Goal: Information Seeking & Learning: Check status

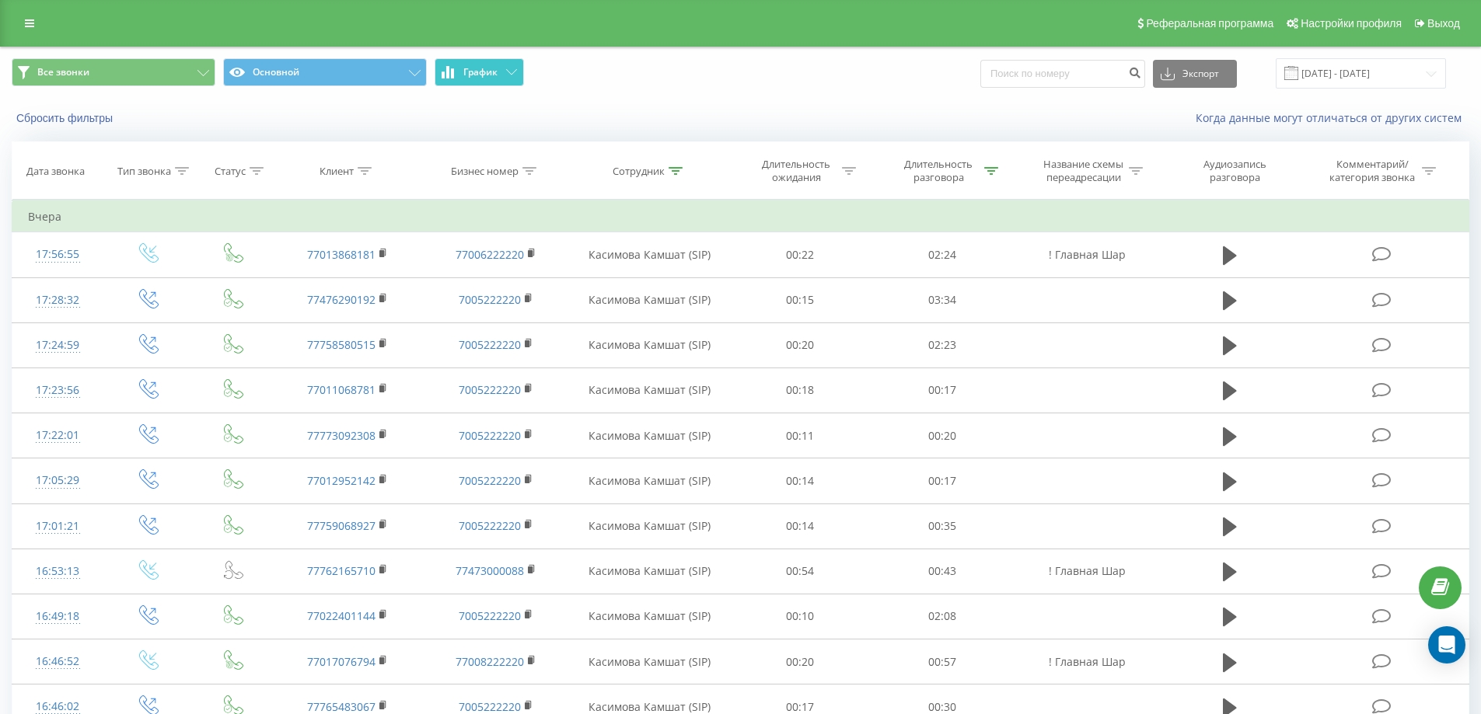
click at [485, 67] on button "График" at bounding box center [479, 72] width 89 height 28
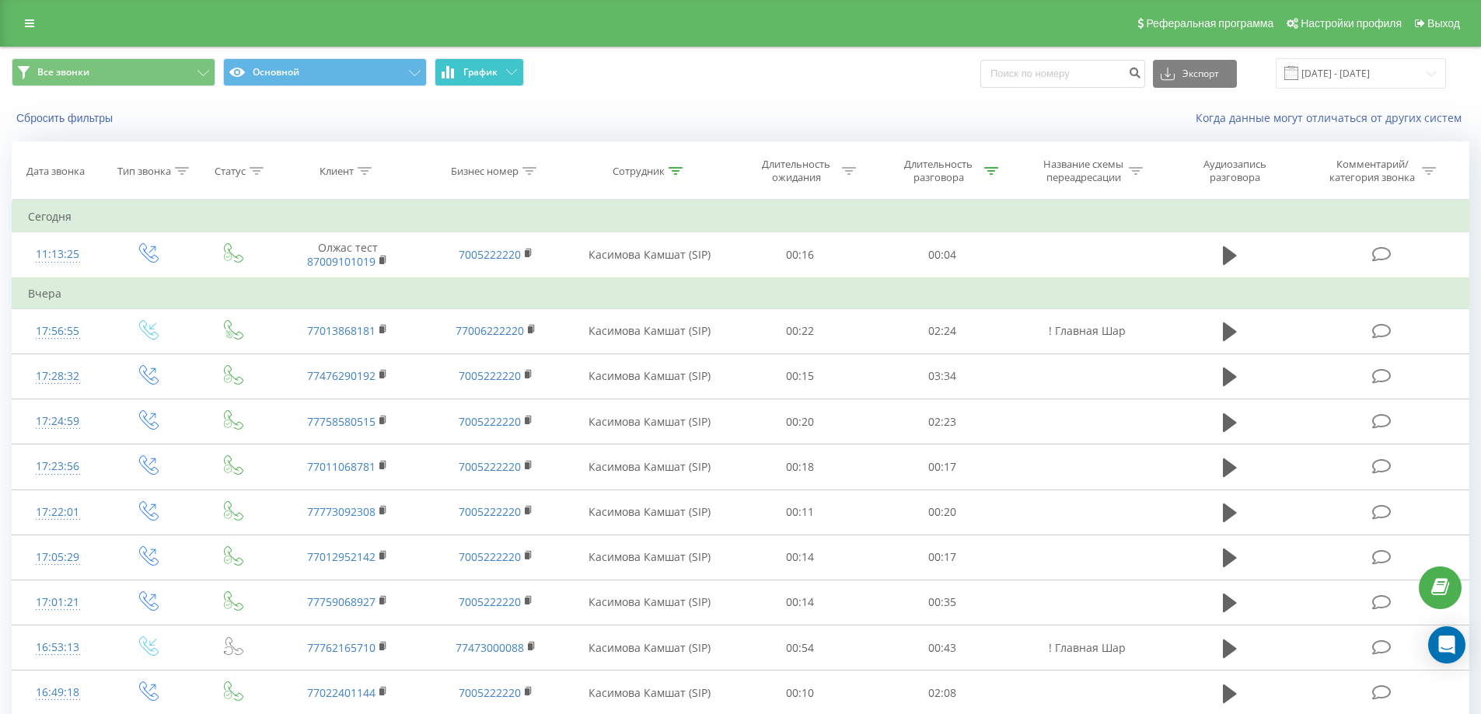
click at [480, 75] on span "График" at bounding box center [480, 72] width 34 height 11
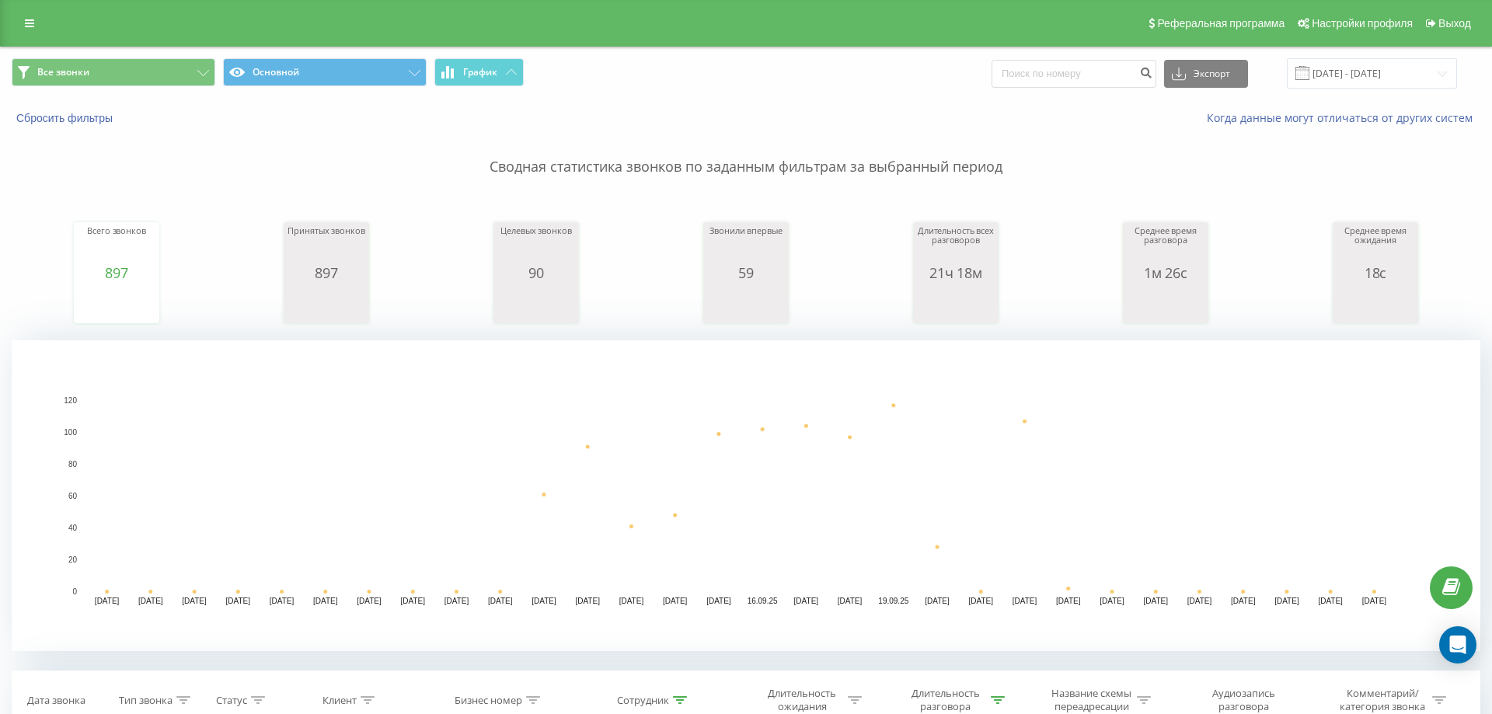
type input "770"
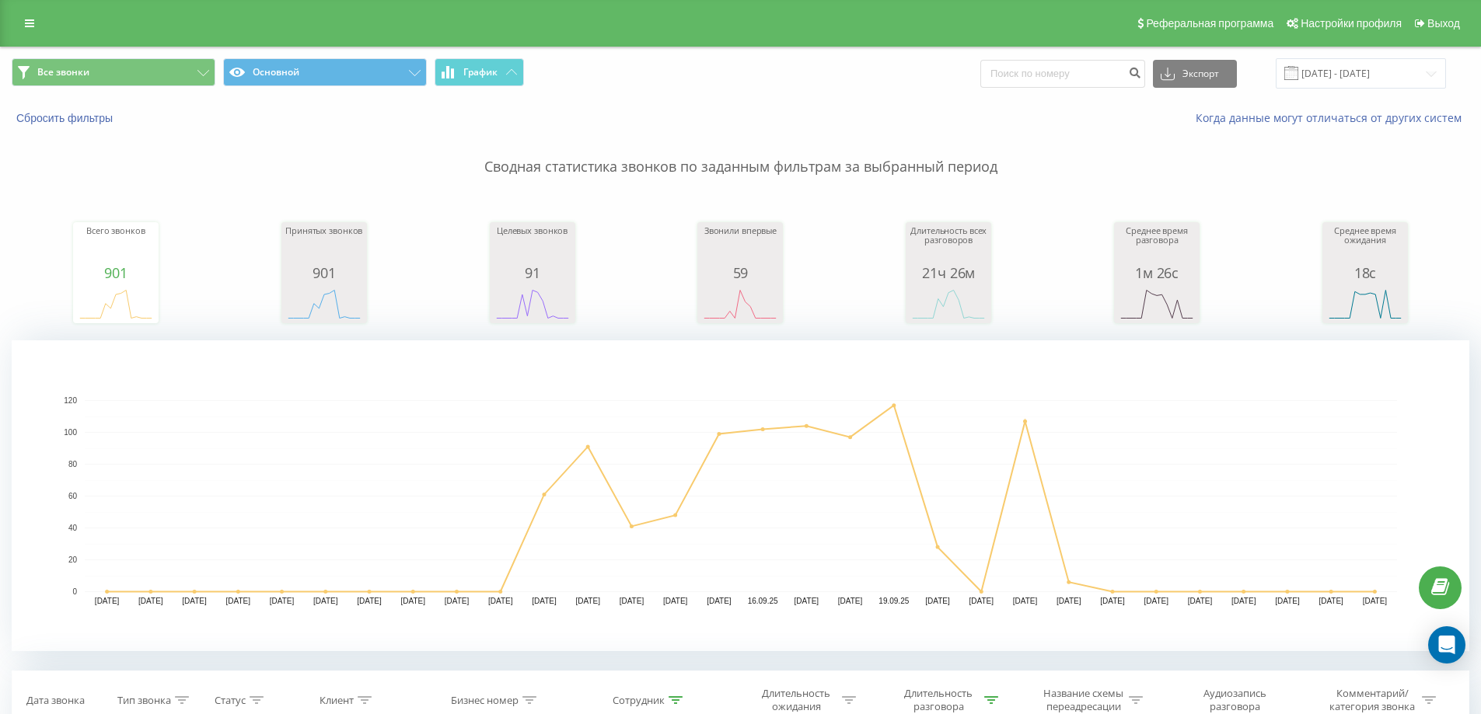
click at [0, 0] on button at bounding box center [0, 0] width 0 height 0
